Goal: Information Seeking & Learning: Learn about a topic

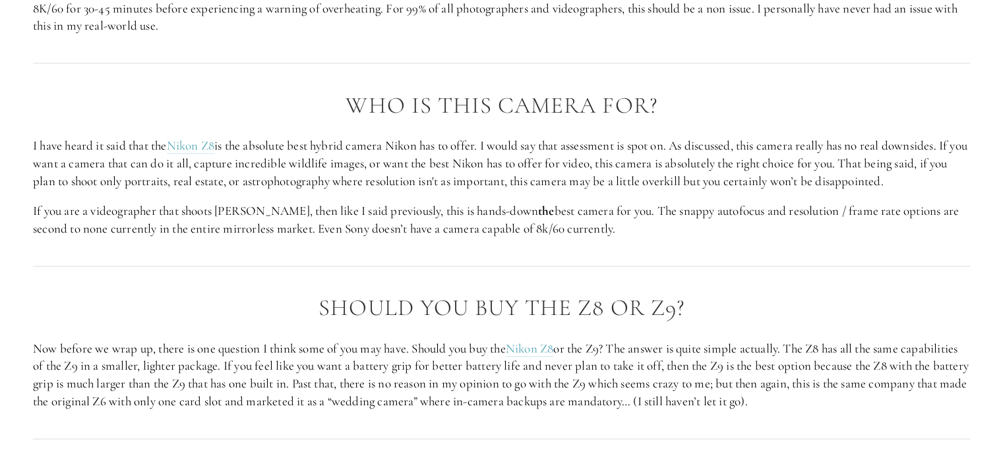
scroll to position [2768, 0]
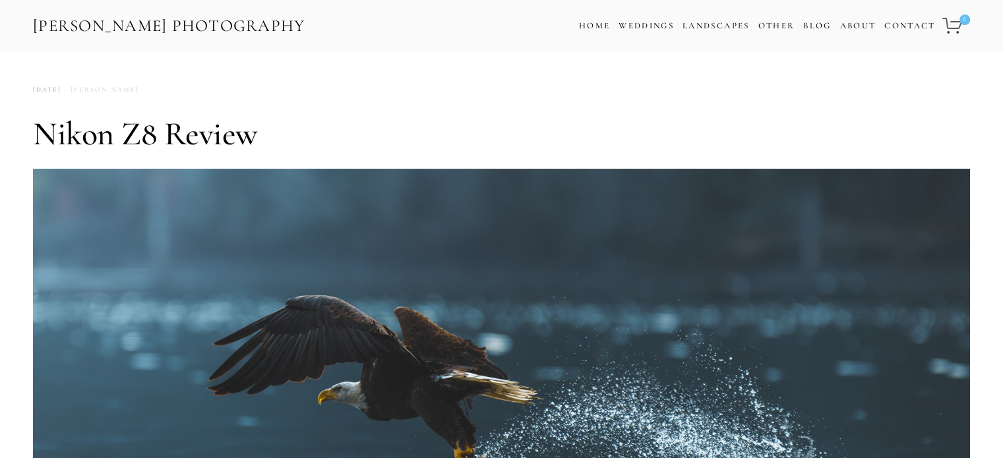
scroll to position [264, 0]
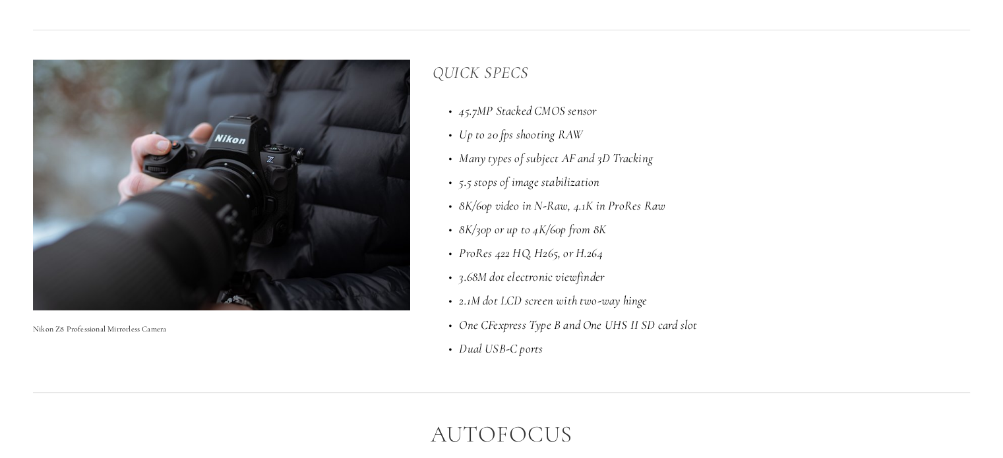
scroll to position [989, 0]
